Goal: Task Accomplishment & Management: Use online tool/utility

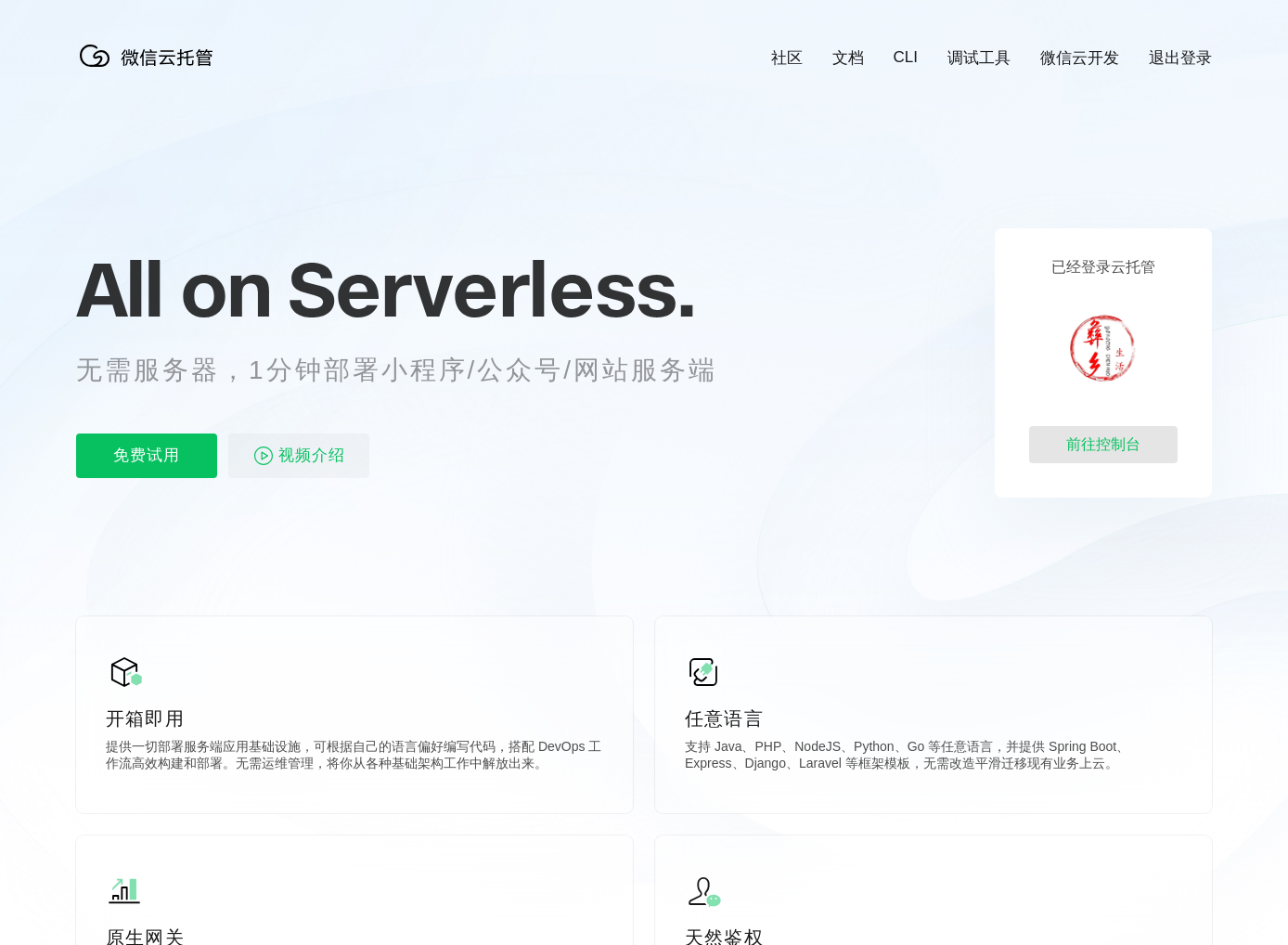
click at [1111, 438] on div "前往控制台" at bounding box center [1103, 444] width 149 height 37
click at [1098, 439] on div "前往控制台" at bounding box center [1103, 444] width 149 height 37
click at [171, 471] on p "免费试用" at bounding box center [146, 456] width 141 height 45
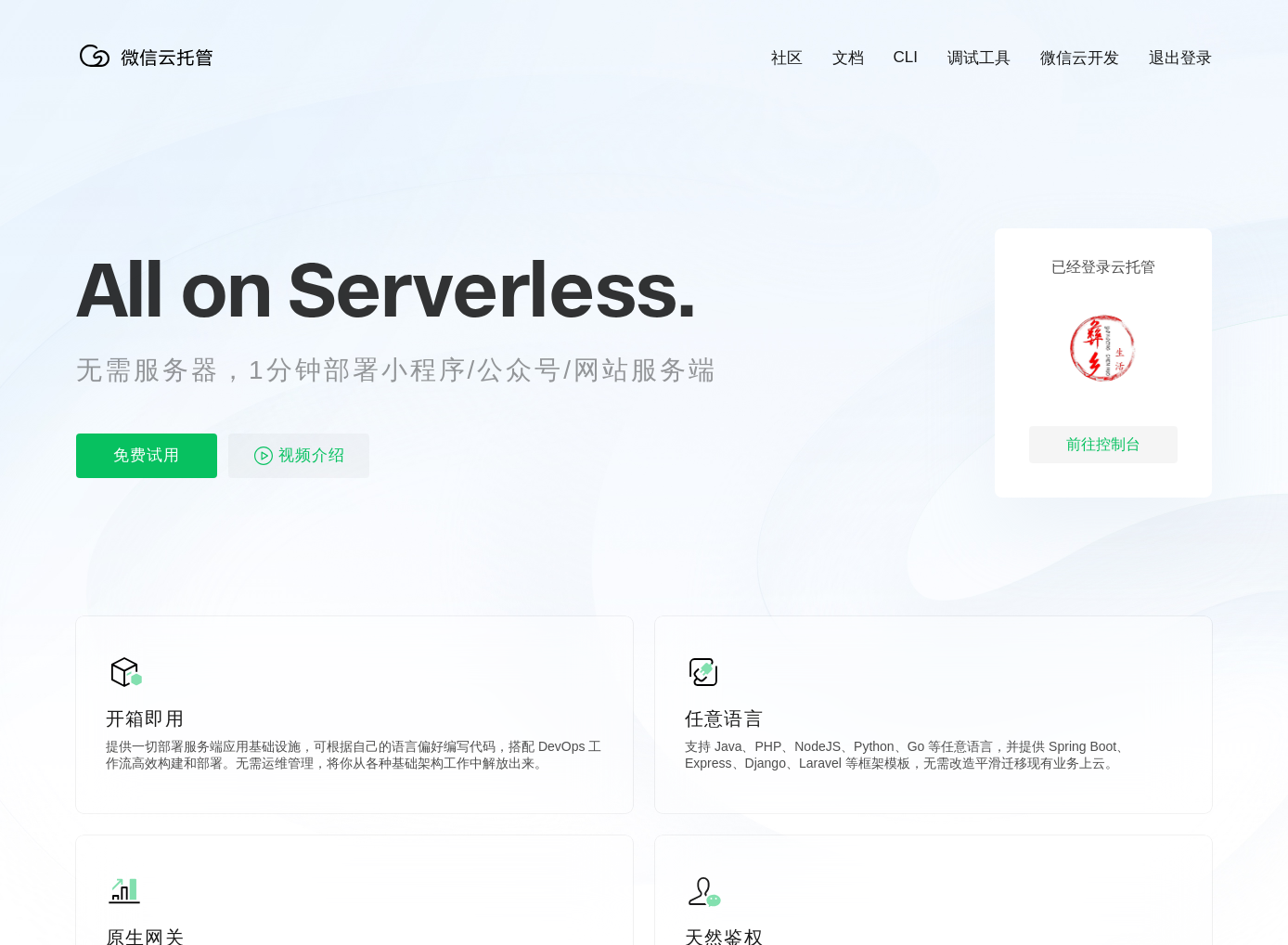
scroll to position [0, 3299]
click at [1059, 438] on div "前往控制台" at bounding box center [1103, 444] width 149 height 37
